Goal: Transaction & Acquisition: Purchase product/service

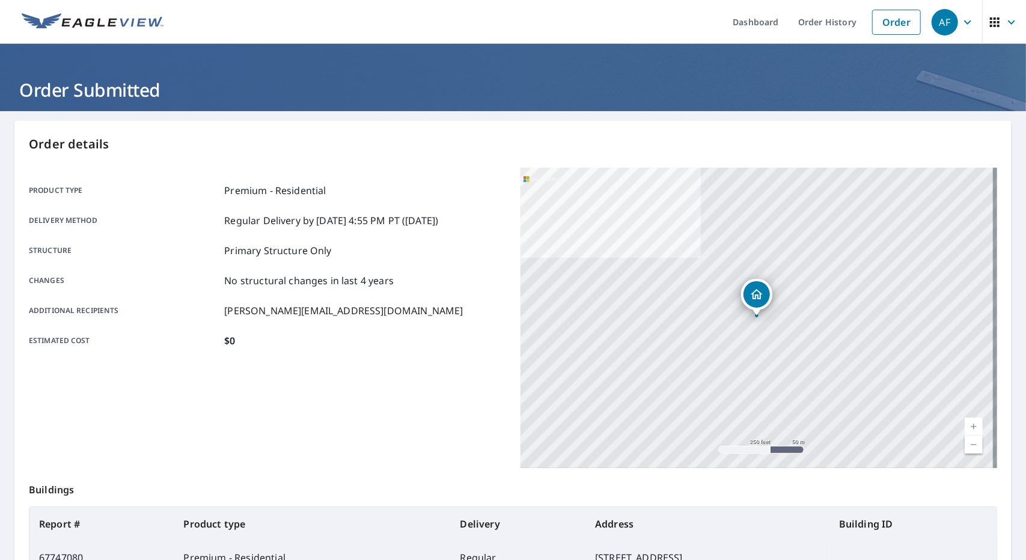
scroll to position [106, 0]
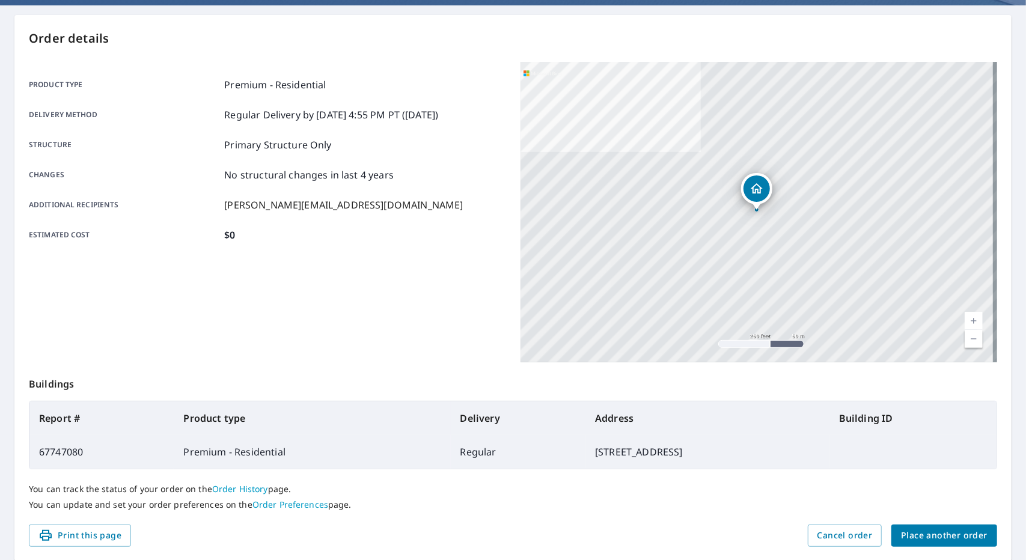
click at [952, 523] on div "You can track the status of your order on the Order History page. You can updat…" at bounding box center [513, 497] width 969 height 55
click at [968, 531] on span "Place another order" at bounding box center [944, 535] width 87 height 15
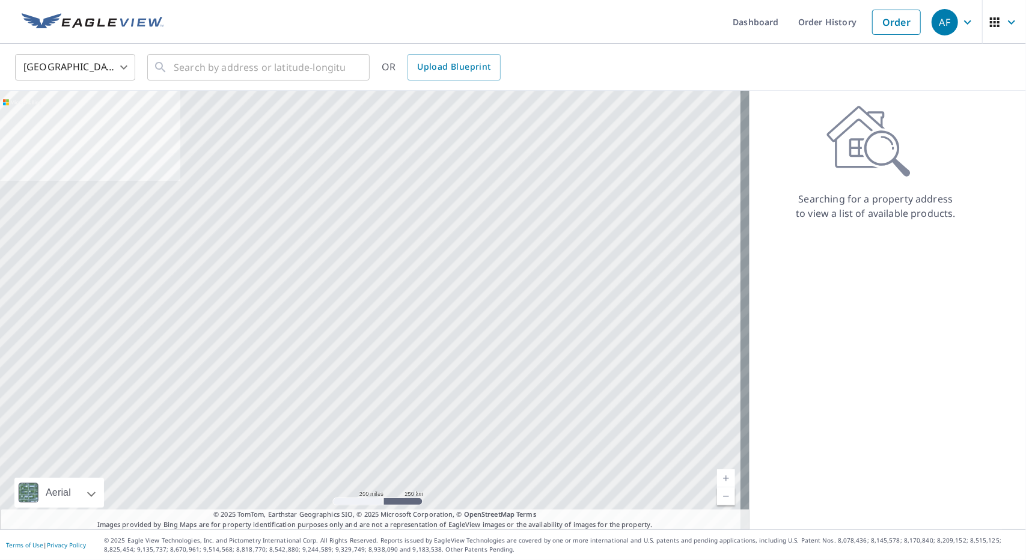
click at [968, 531] on footer "Terms of Use | Privacy Policy © 2025 Eagle View Technologies, Inc. and Pictomet…" at bounding box center [513, 545] width 1026 height 31
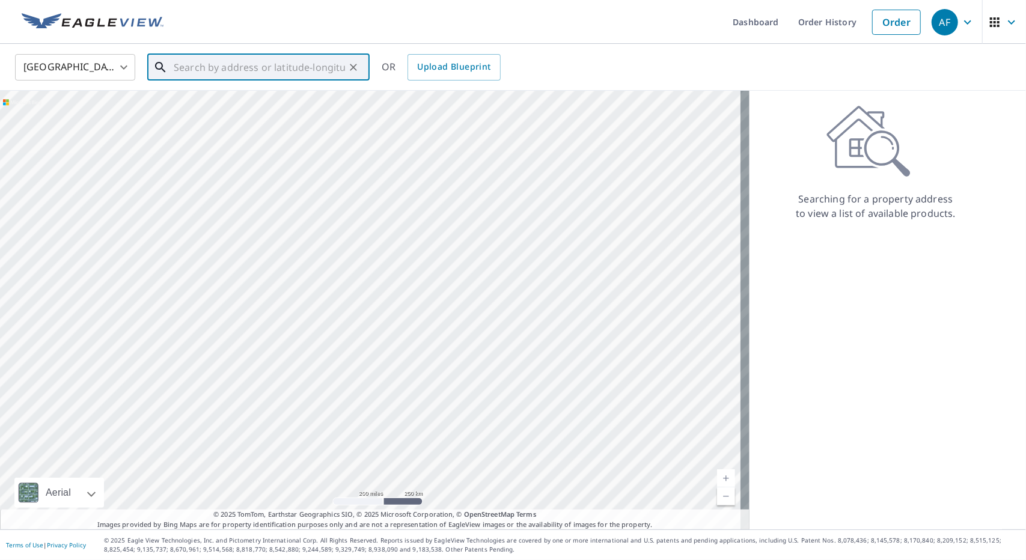
click at [266, 71] on input "text" at bounding box center [259, 68] width 171 height 34
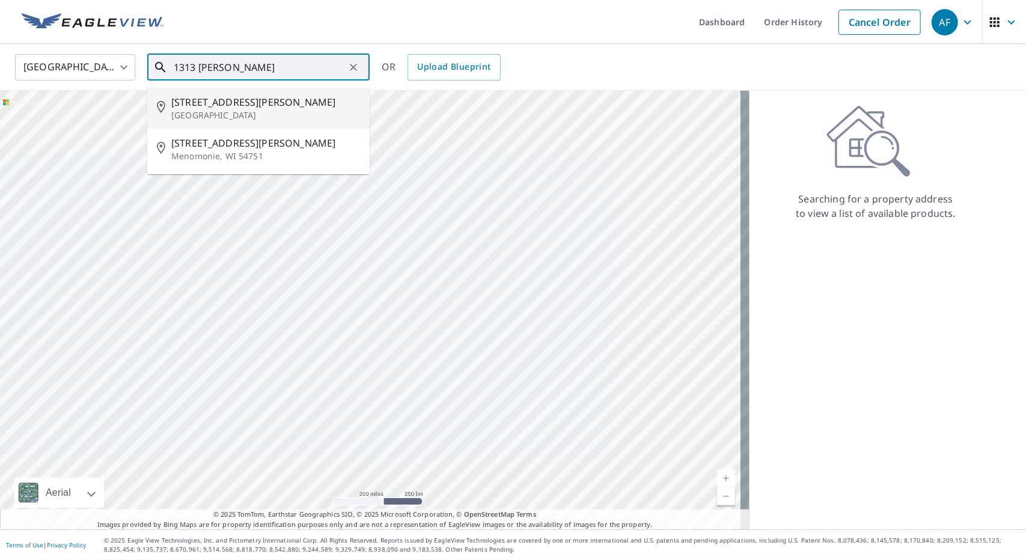
click at [284, 109] on p "[GEOGRAPHIC_DATA]" at bounding box center [265, 115] width 189 height 12
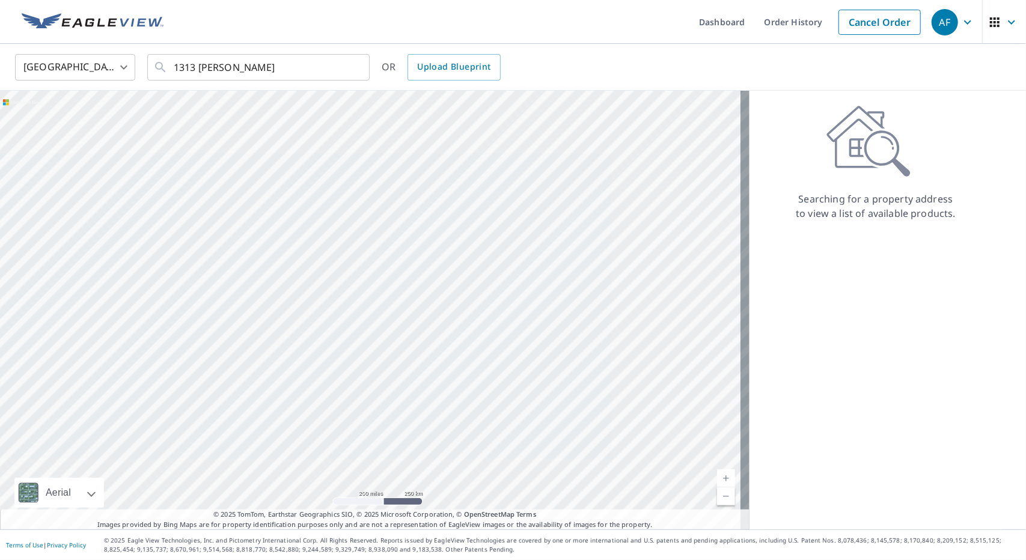
type input "[STREET_ADDRESS][PERSON_NAME]"
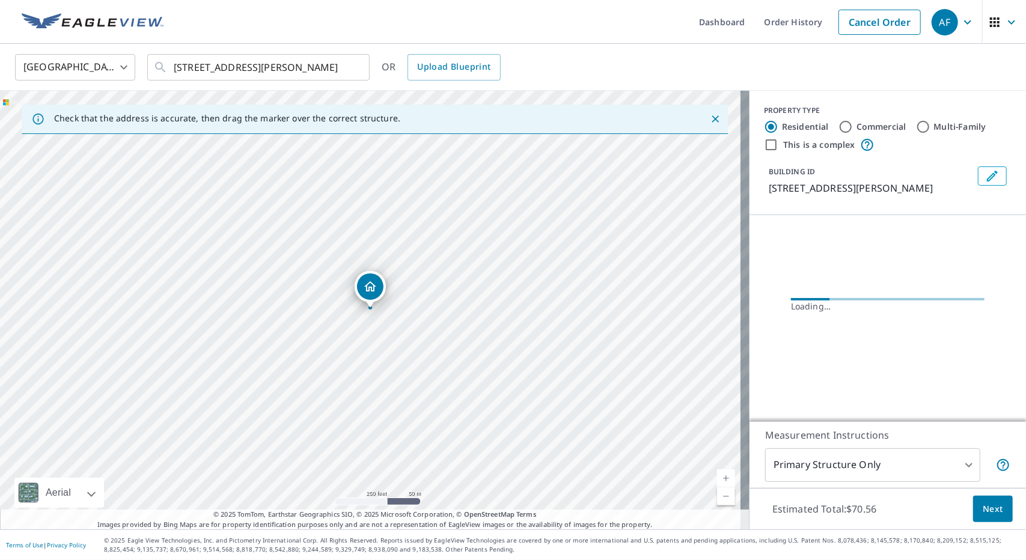
click at [717, 474] on link "Current Level 17, Zoom In" at bounding box center [726, 479] width 18 height 18
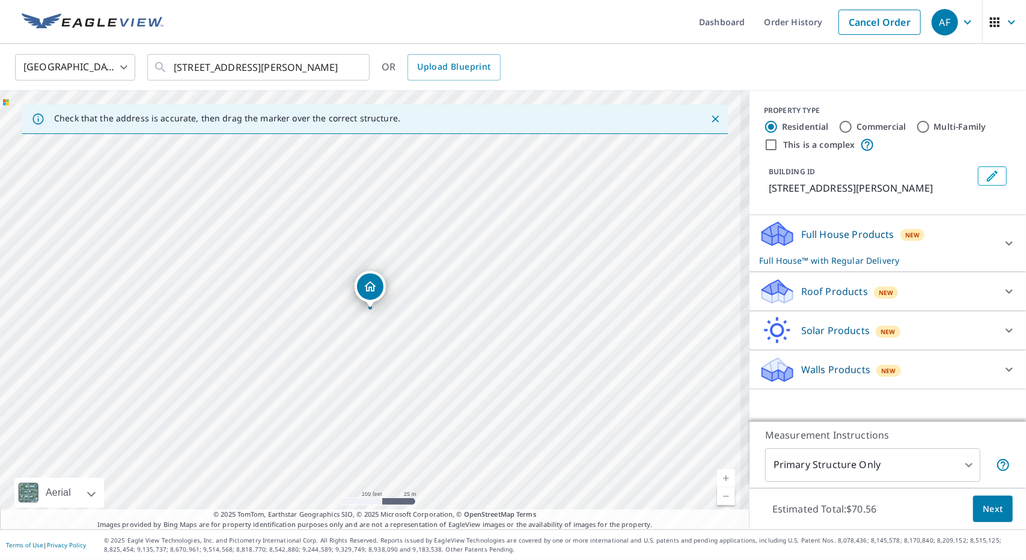
click at [717, 474] on link "Current Level 18, Zoom In" at bounding box center [726, 479] width 18 height 18
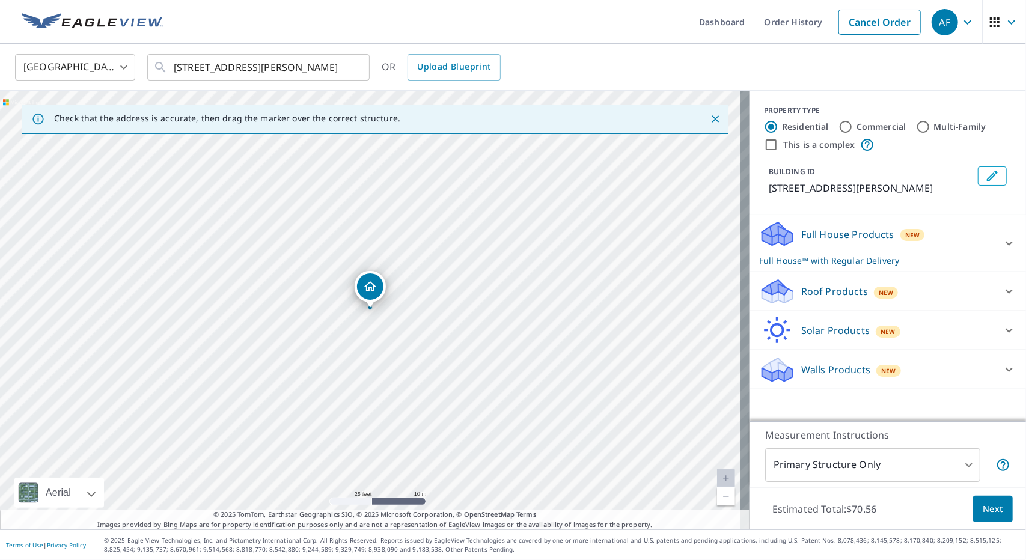
click at [717, 474] on link "Current Level 20, Zoom In Disabled" at bounding box center [726, 479] width 18 height 18
click at [924, 248] on div "Full House Products New Full House™ with Regular Delivery" at bounding box center [877, 243] width 236 height 47
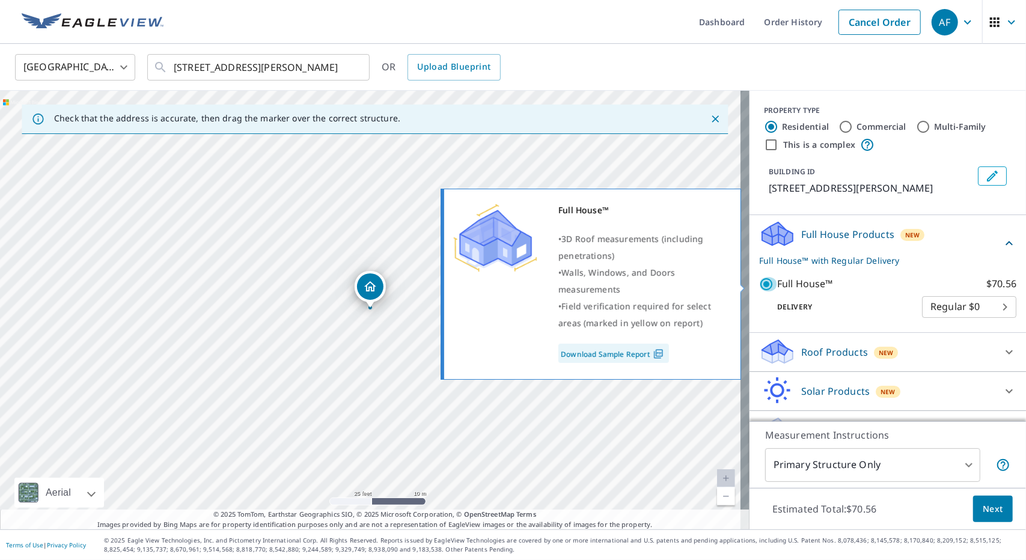
click at [759, 284] on input "Full House™ $70.56" at bounding box center [768, 284] width 18 height 14
checkbox input "false"
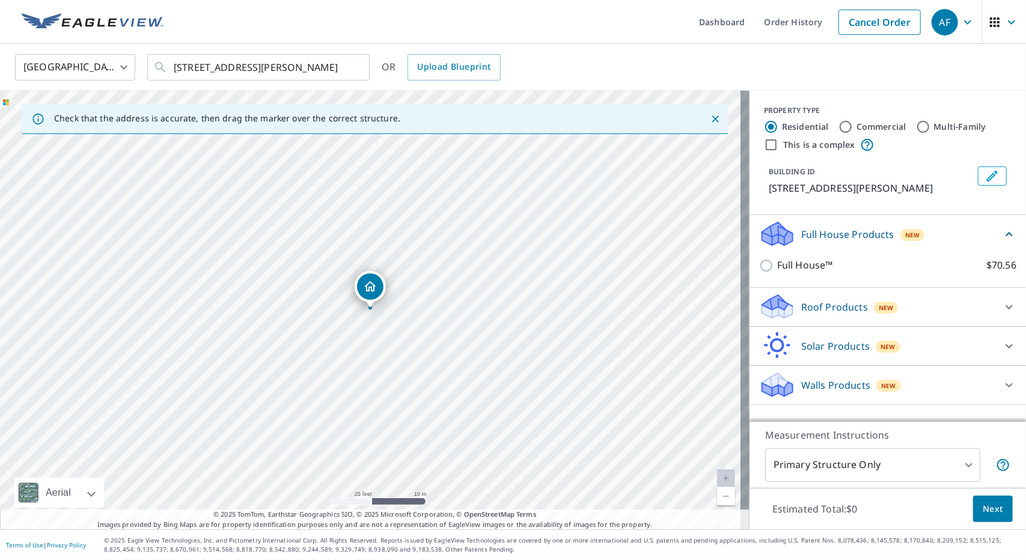
click at [887, 303] on div "New" at bounding box center [886, 307] width 25 height 14
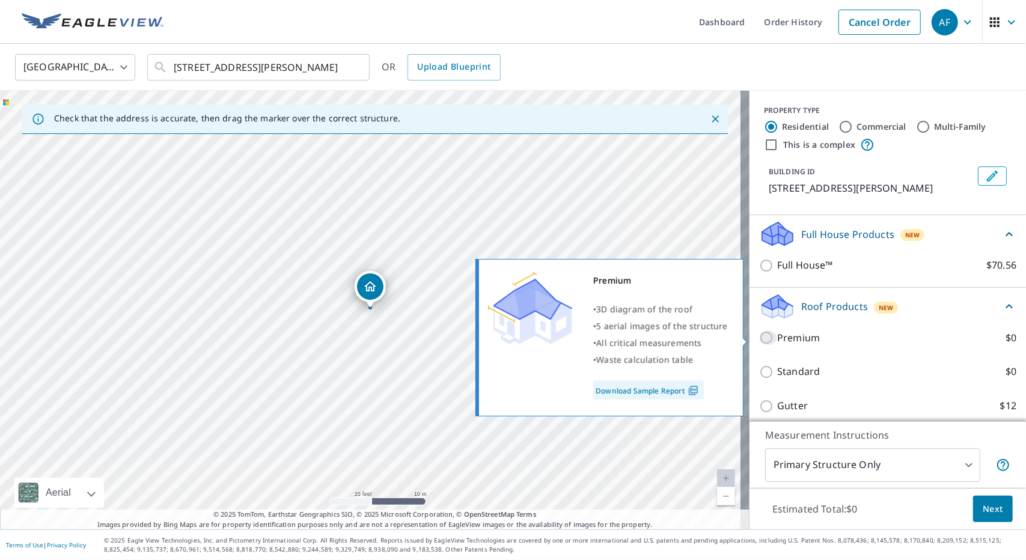
click at [759, 340] on input "Premium $0" at bounding box center [768, 338] width 18 height 14
checkbox input "true"
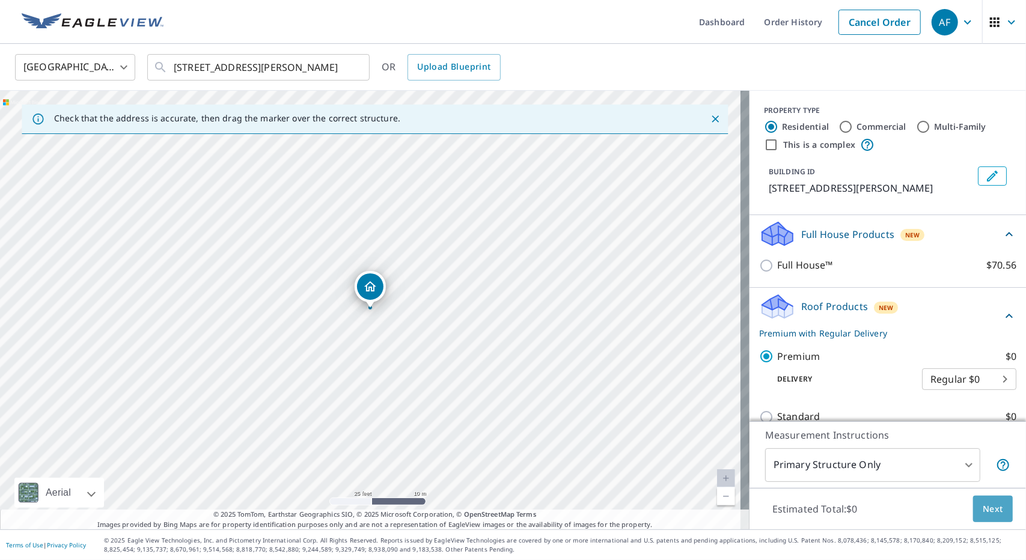
click at [983, 510] on span "Next" at bounding box center [993, 509] width 20 height 15
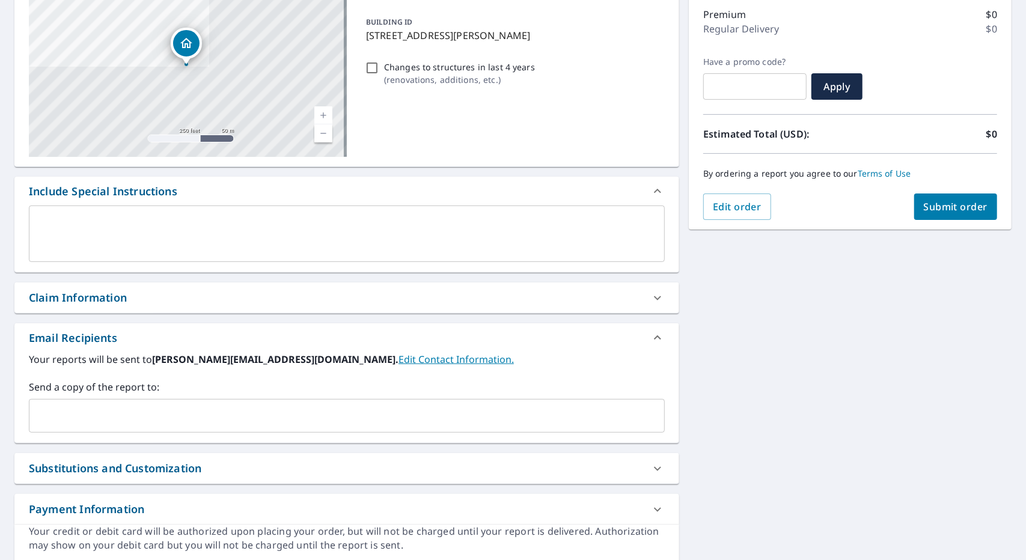
scroll to position [192, 0]
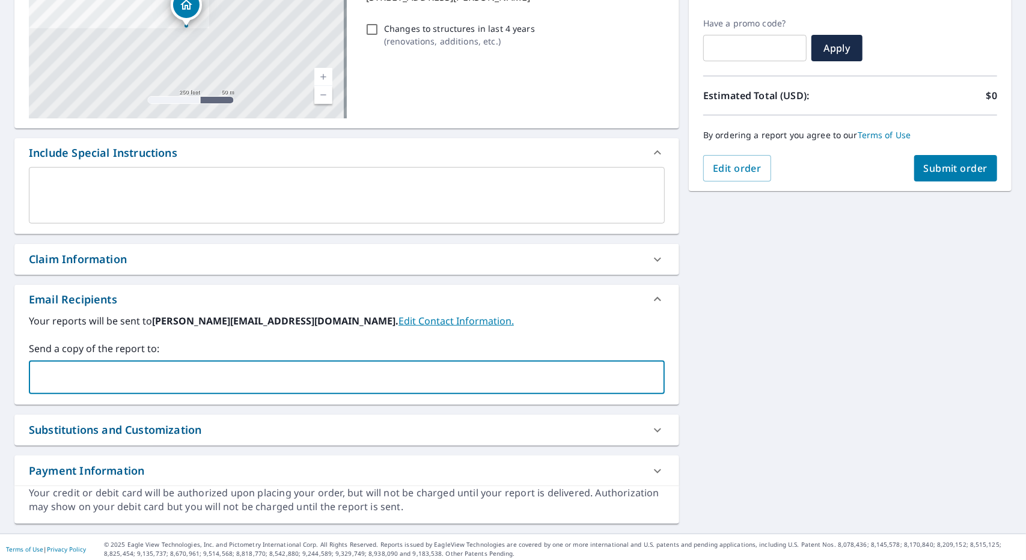
click at [461, 379] on input "text" at bounding box center [337, 377] width 607 height 23
type input "[PERSON_NAME][EMAIL_ADDRESS][DOMAIN_NAME]"
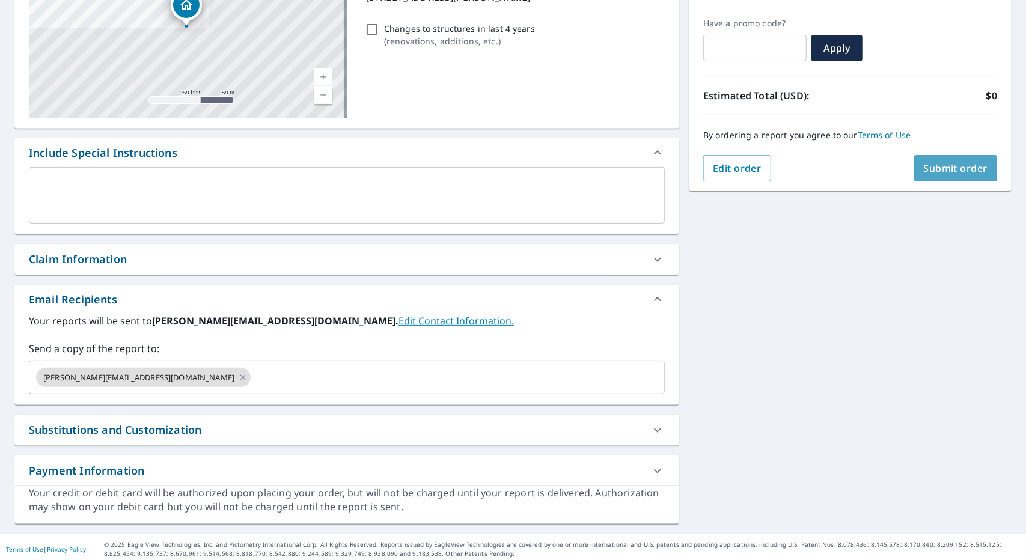
click at [934, 160] on button "Submit order" at bounding box center [956, 168] width 84 height 26
checkbox input "true"
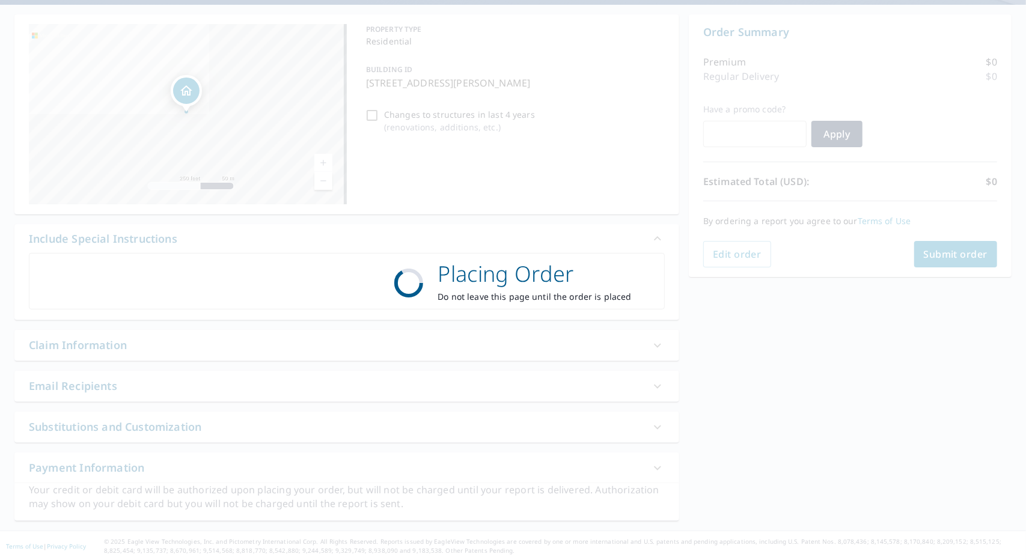
scroll to position [106, 0]
